Goal: Navigation & Orientation: Find specific page/section

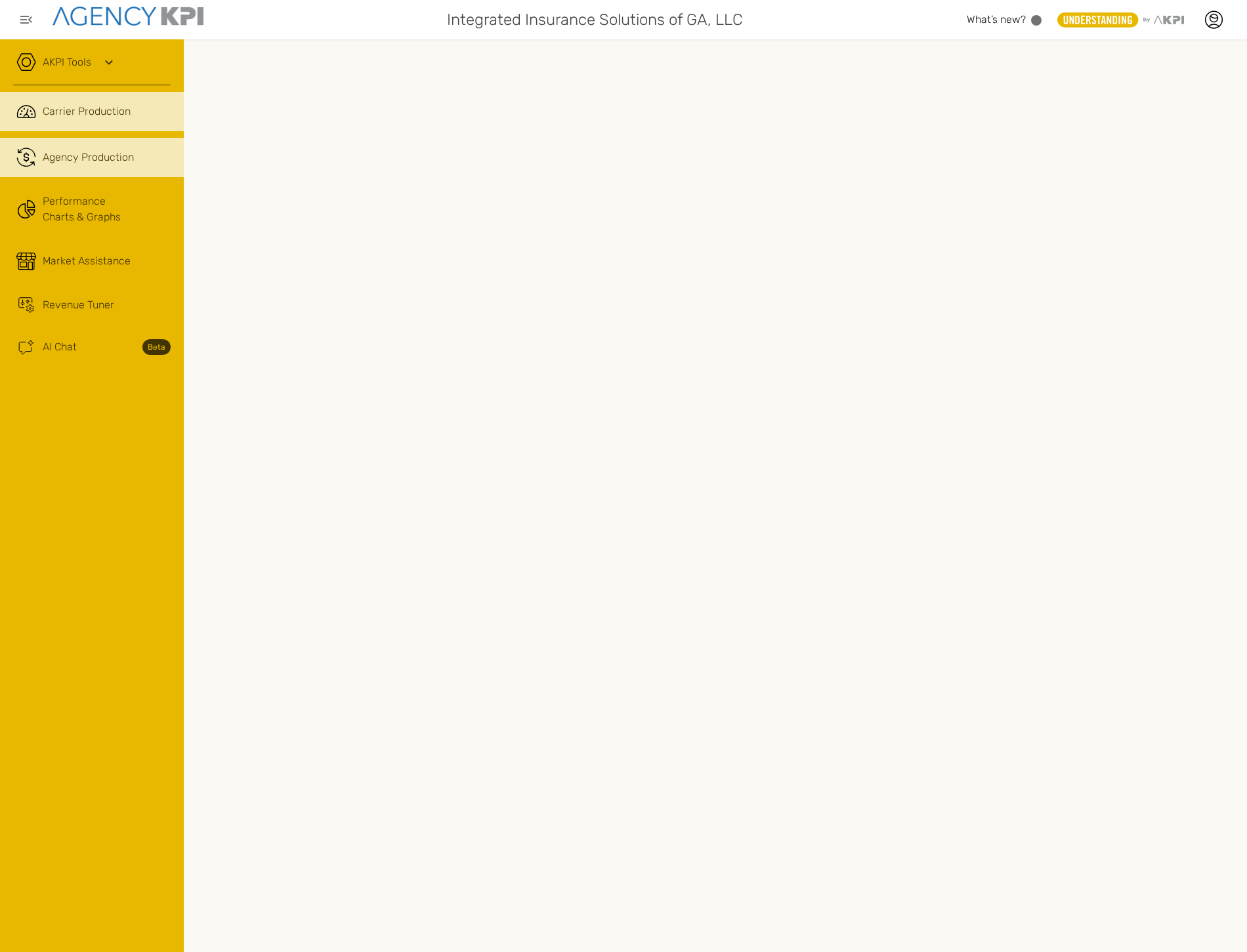
click at [125, 159] on div "Agency Production" at bounding box center [88, 158] width 91 height 16
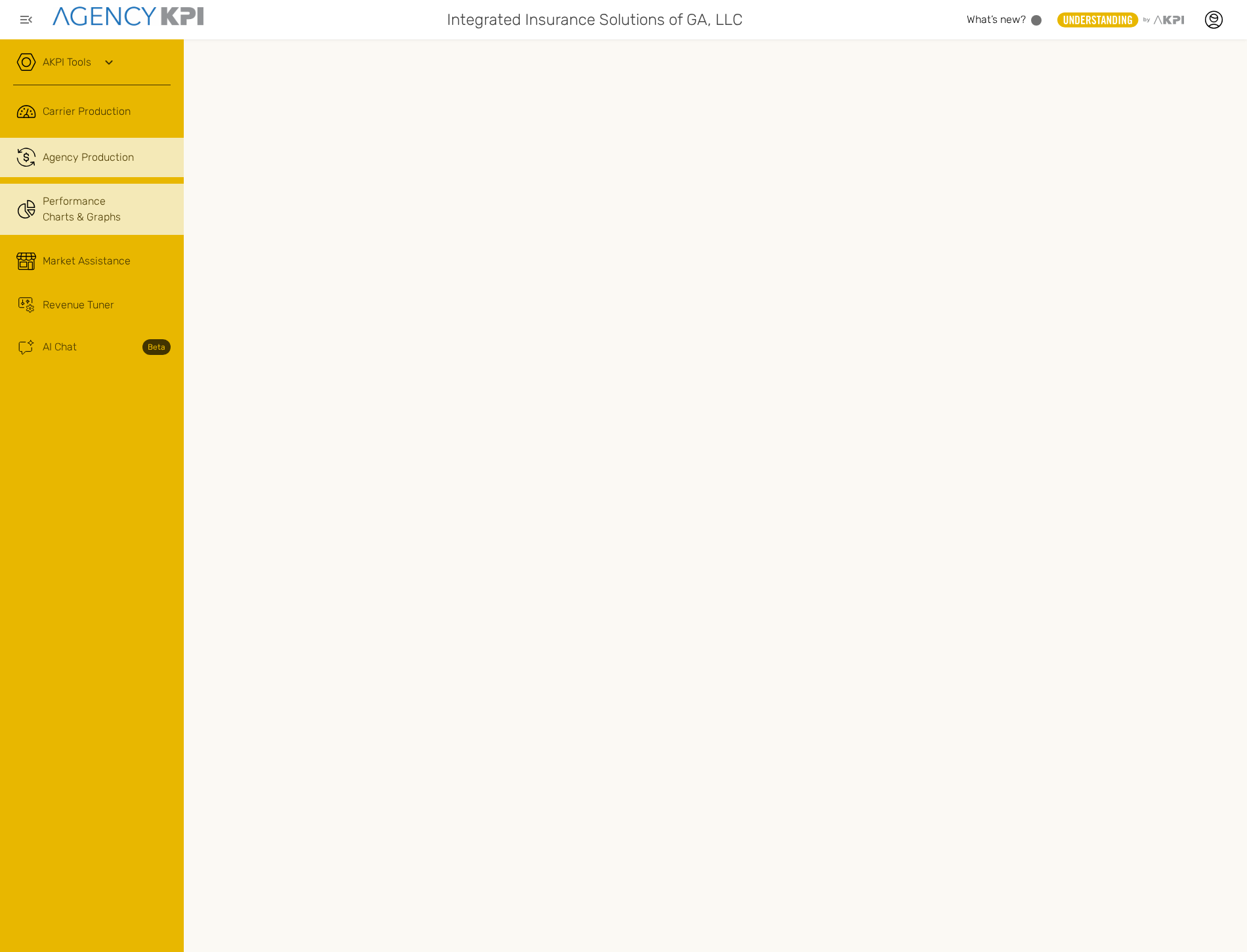
click at [94, 206] on link "Performance Charts & Graphs" at bounding box center [92, 209] width 184 height 51
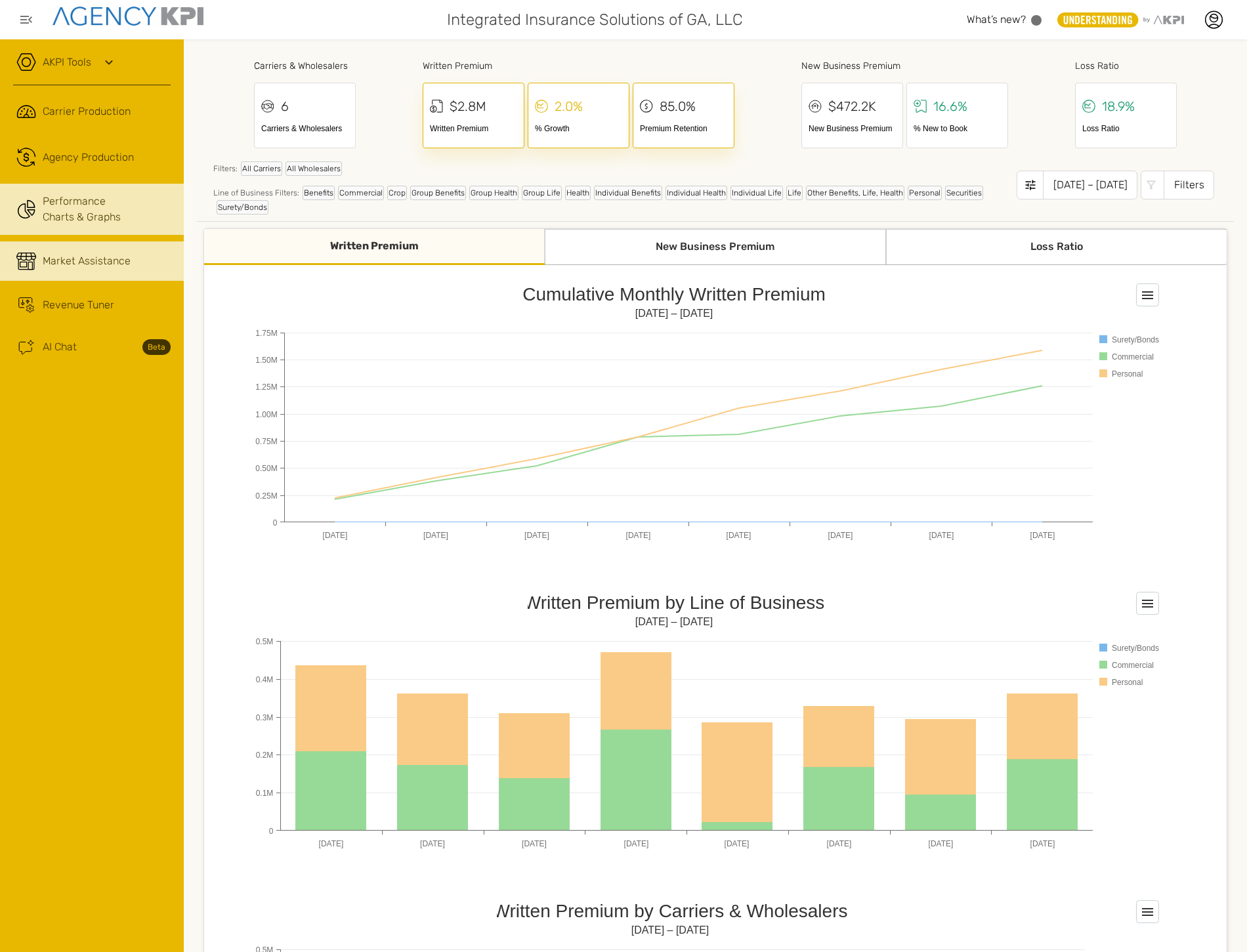
click at [92, 244] on link "Market Assistance" at bounding box center [92, 261] width 184 height 39
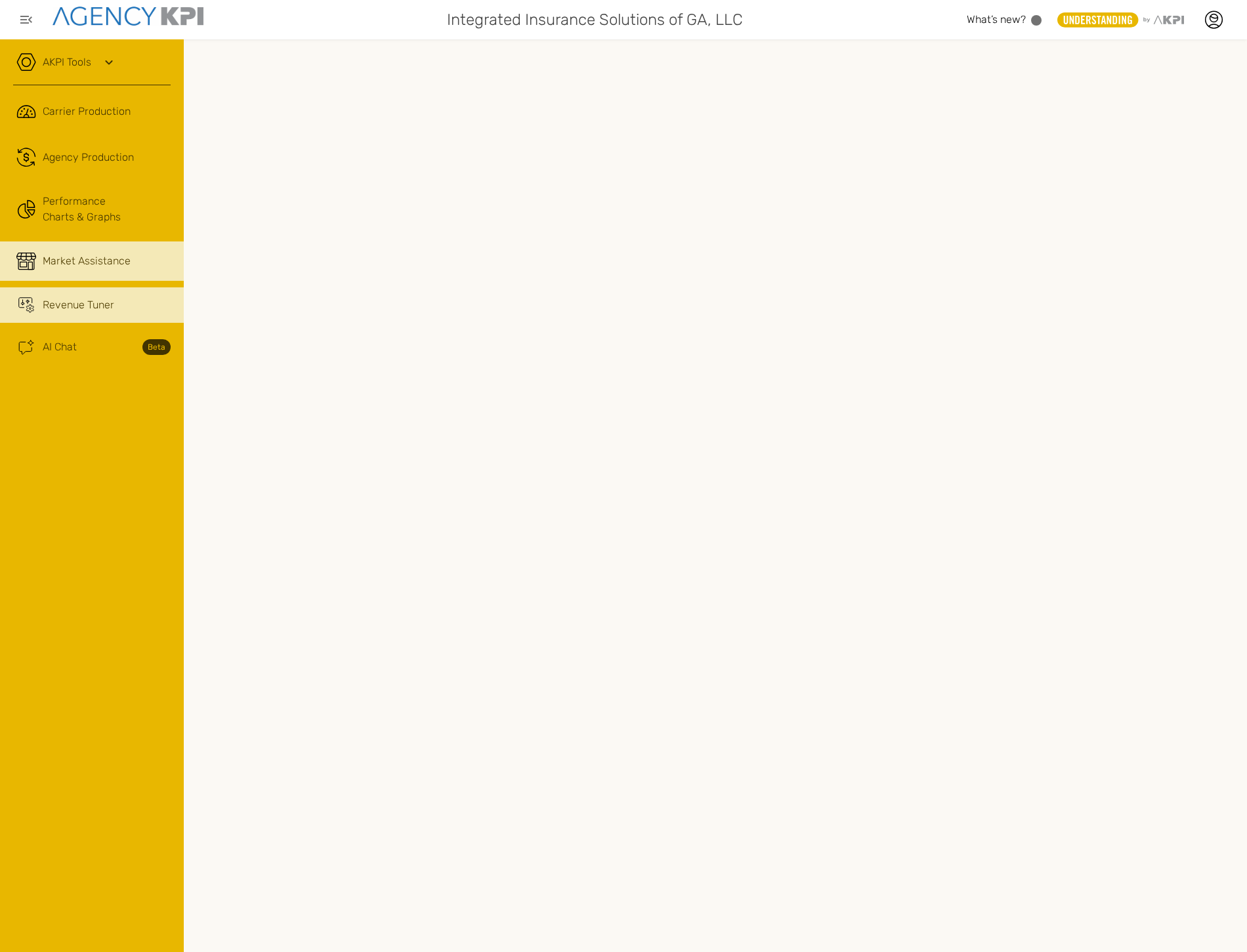
click at [100, 310] on div "Revenue Tuner" at bounding box center [79, 305] width 72 height 16
click at [43, 71] on div "AKPI Tools" at bounding box center [92, 69] width 158 height 33
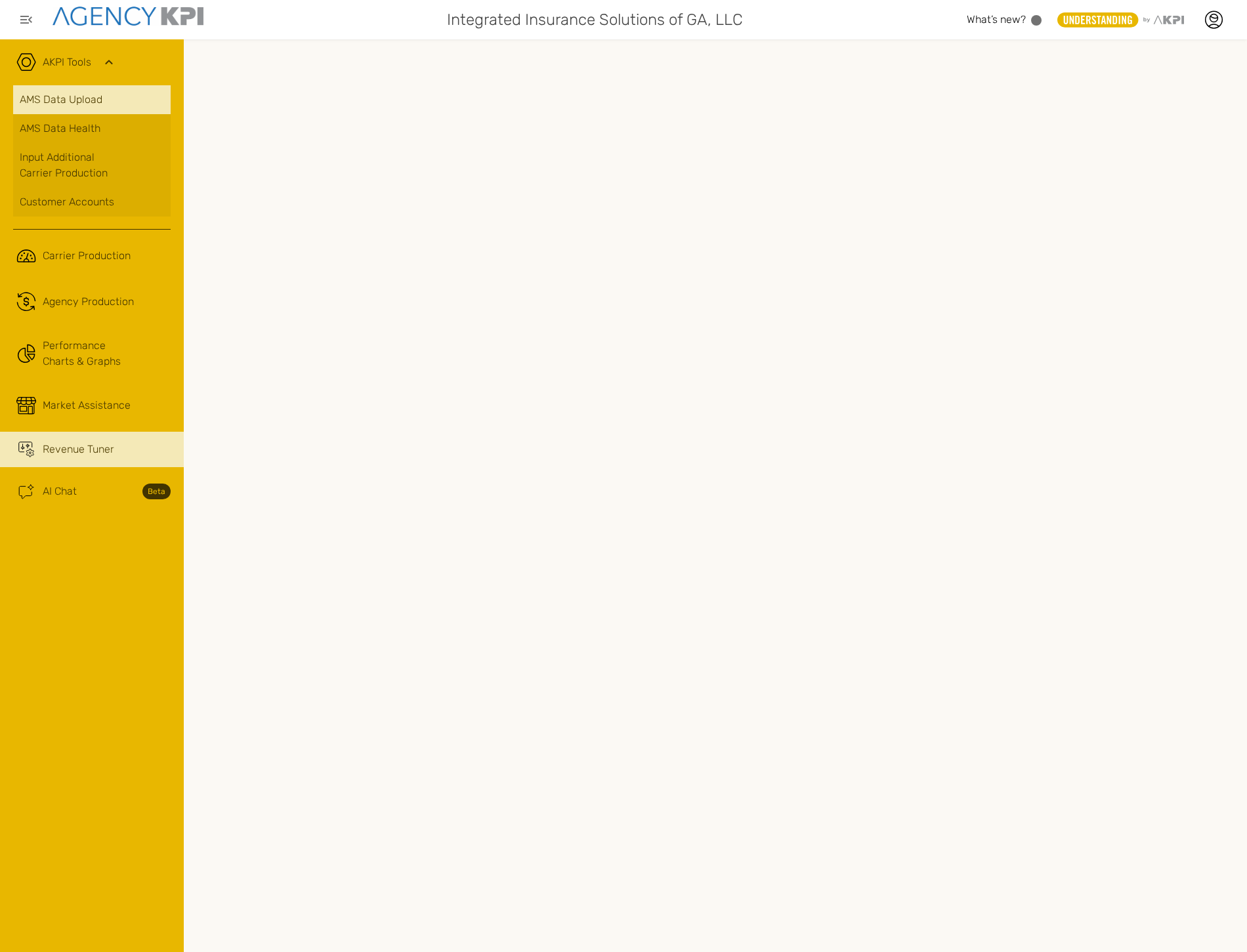
click at [73, 102] on link "AMS Data Upload" at bounding box center [92, 99] width 158 height 29
